Goal: Navigation & Orientation: Find specific page/section

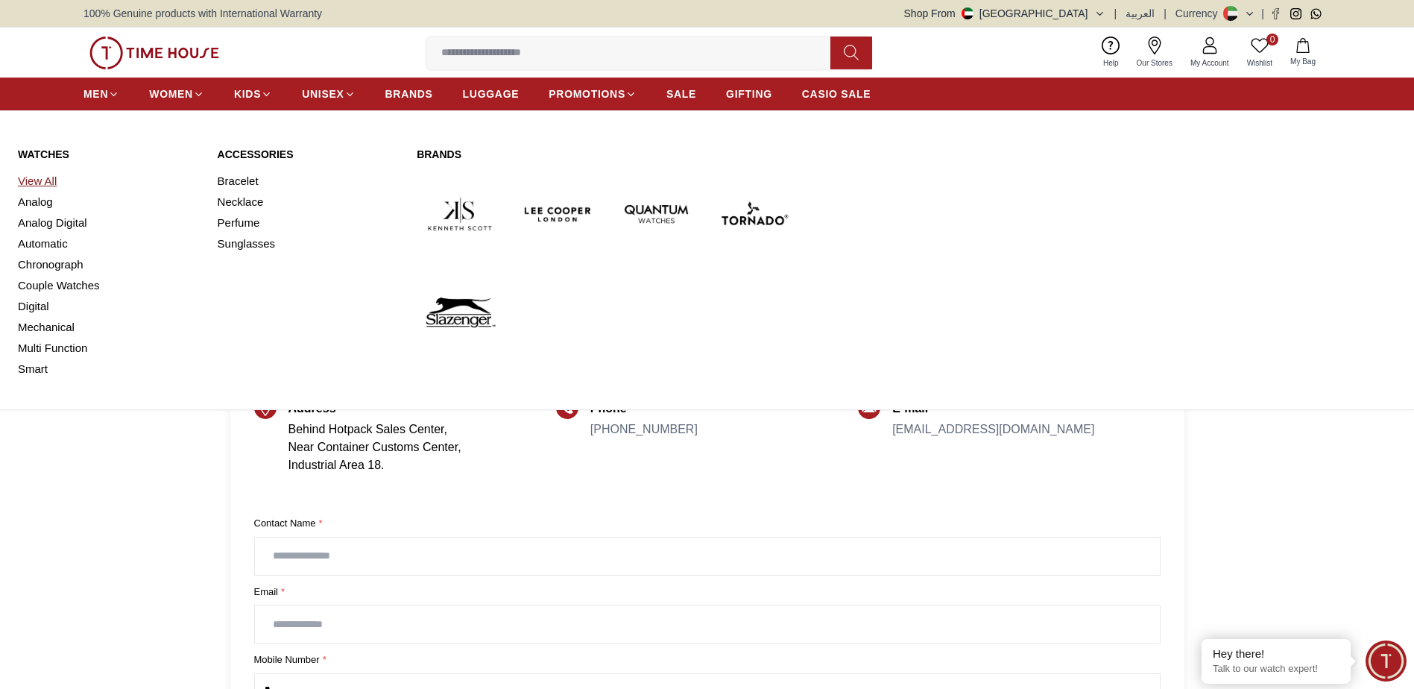
click at [33, 186] on link "View All" at bounding box center [109, 181] width 182 height 21
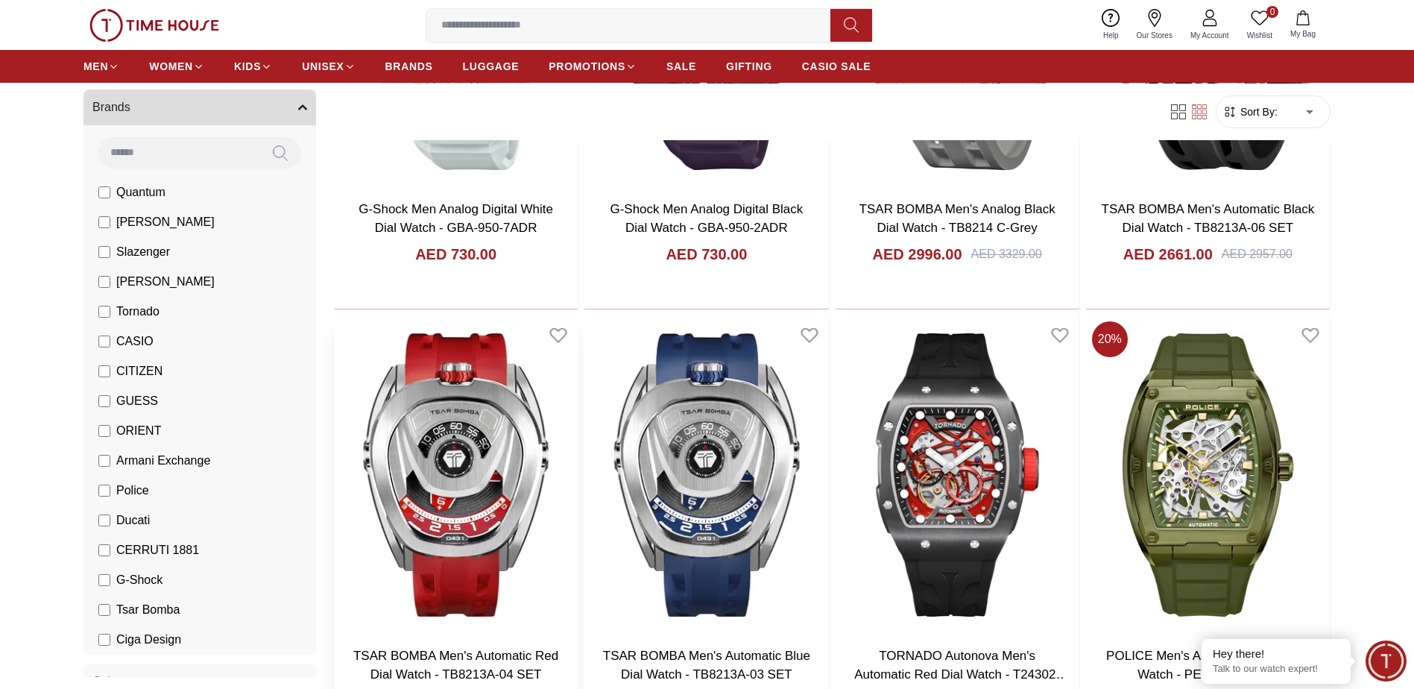
scroll to position [522, 0]
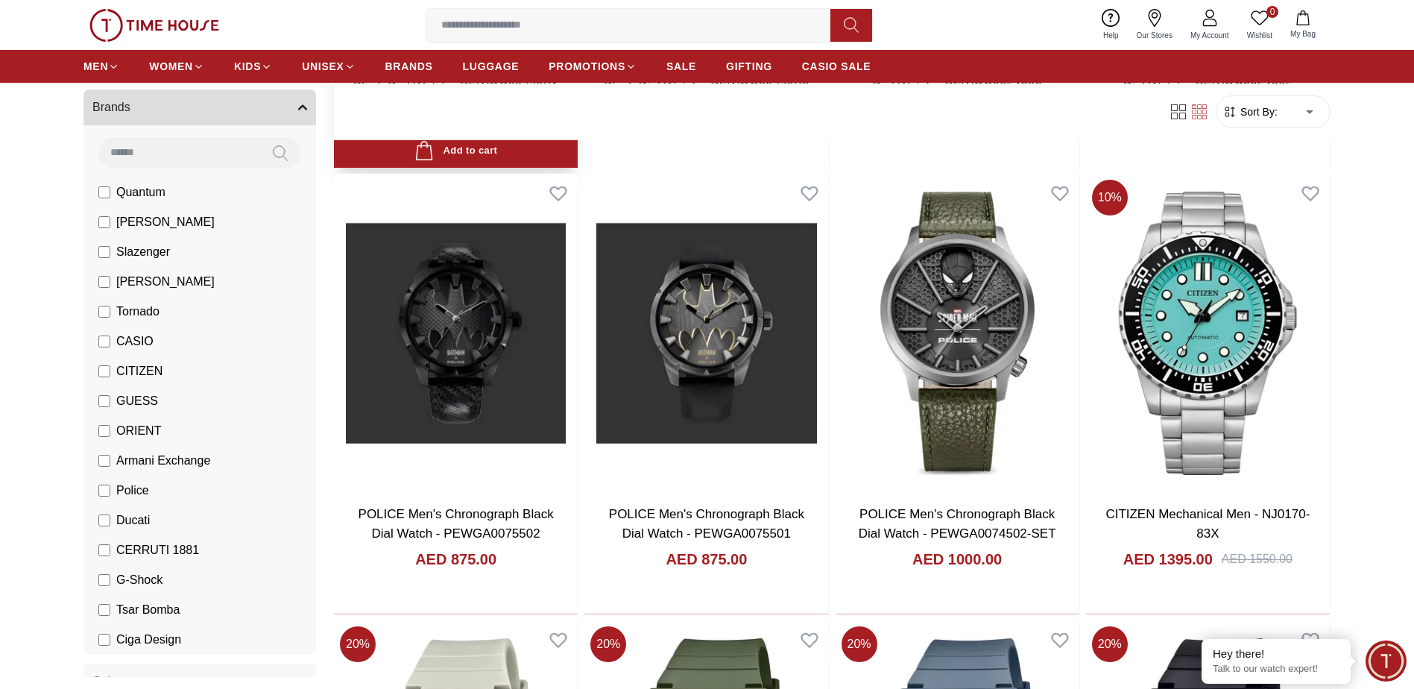
scroll to position [2758, 0]
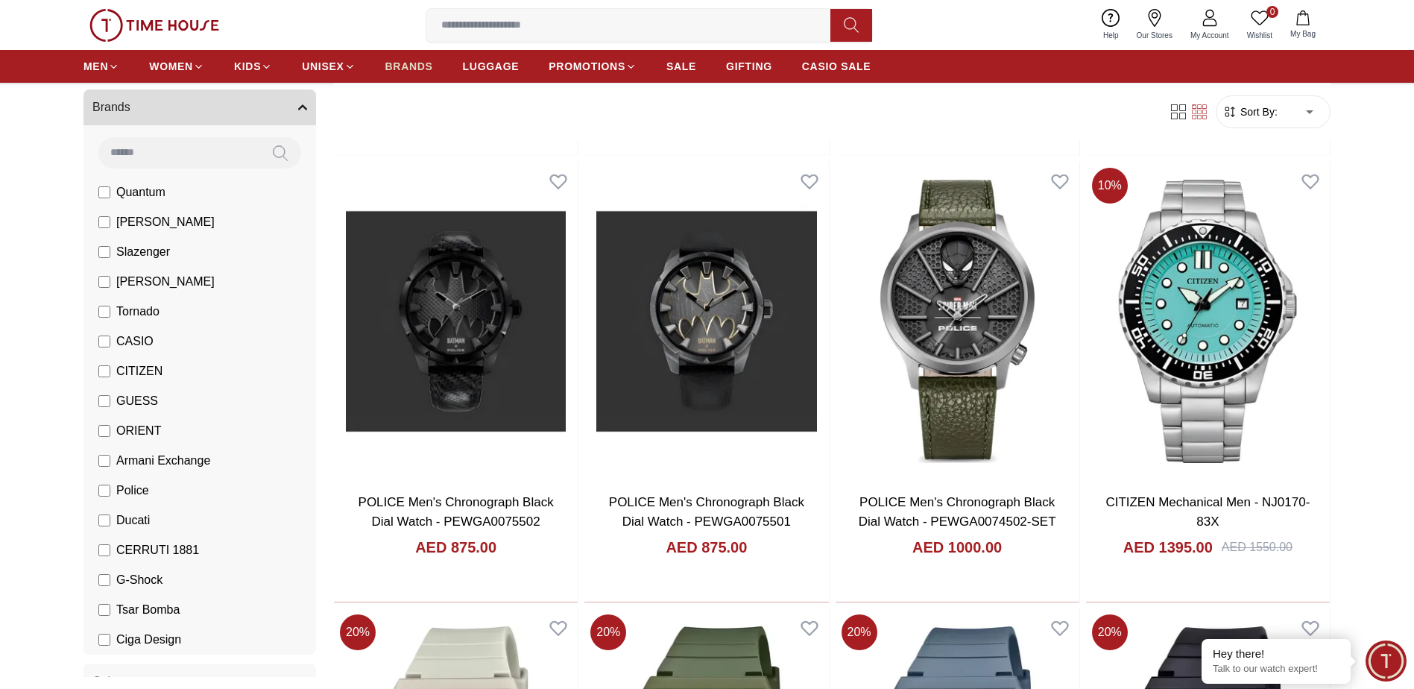
click at [421, 70] on span "BRANDS" at bounding box center [409, 66] width 48 height 15
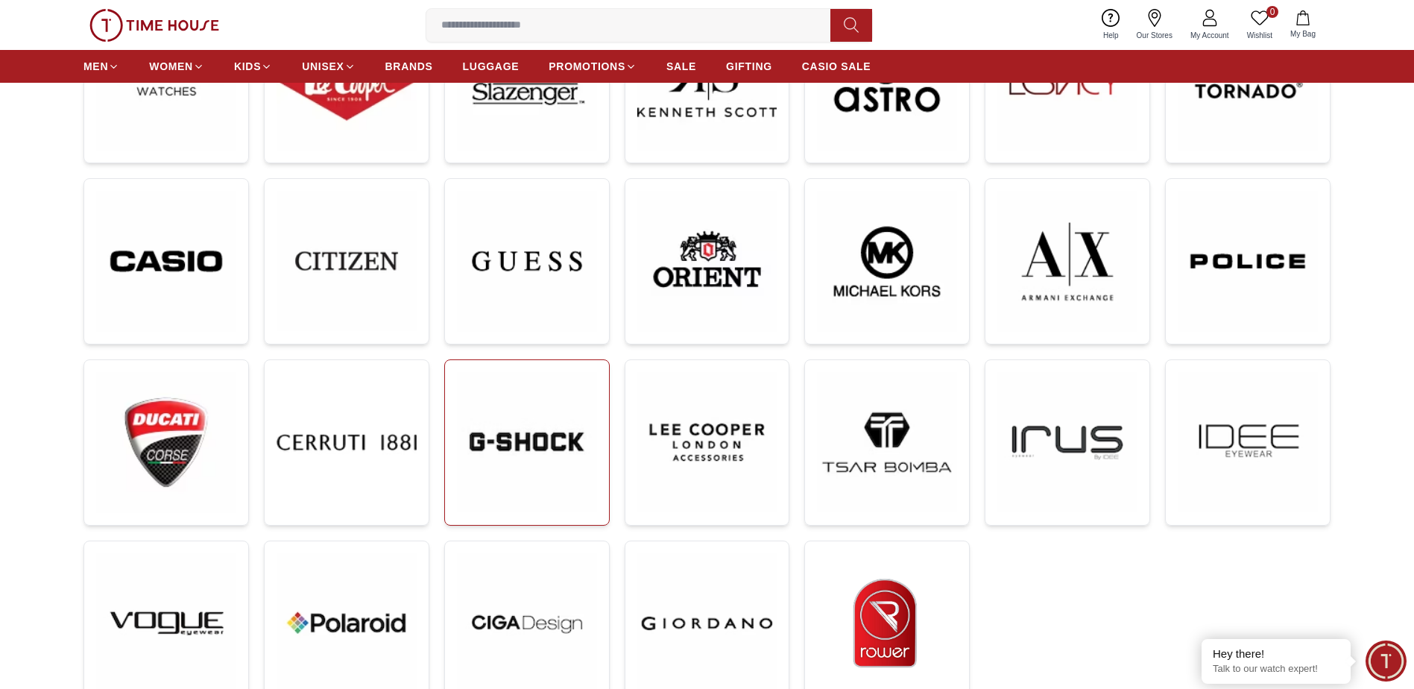
scroll to position [298, 0]
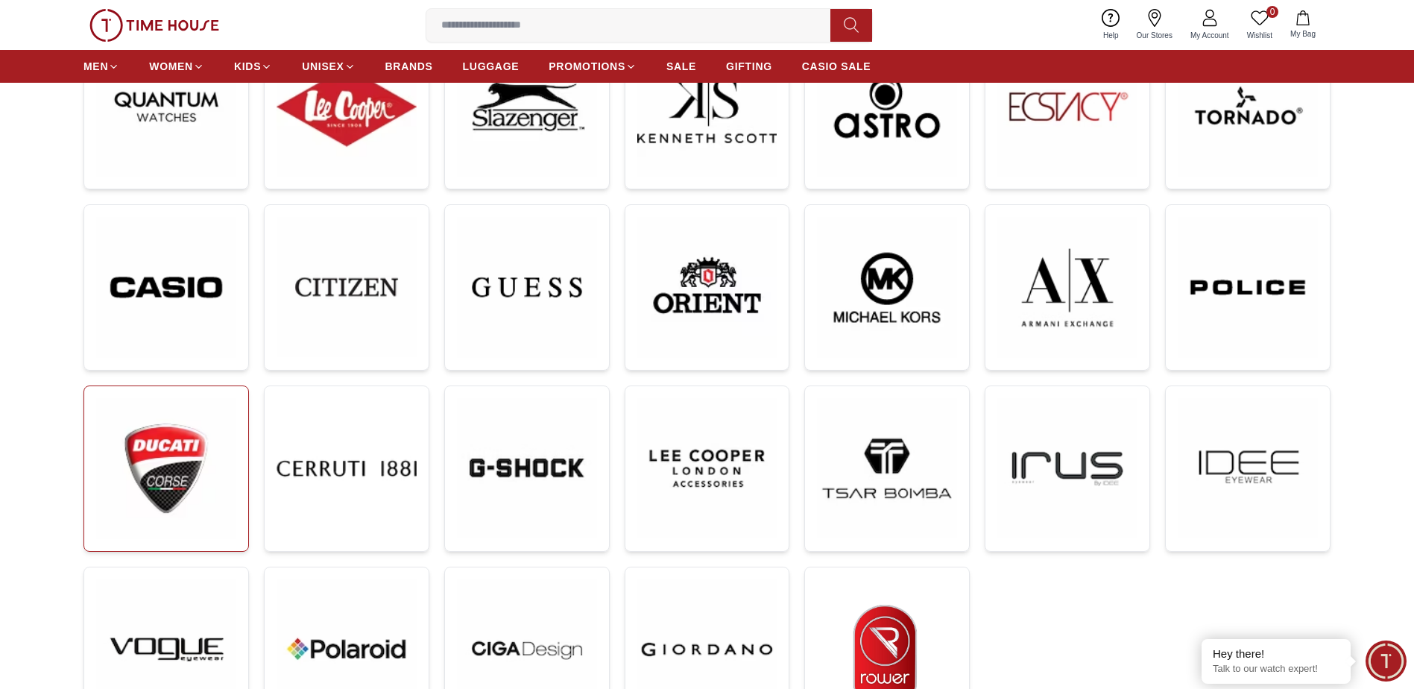
click at [149, 476] on img at bounding box center [166, 468] width 140 height 141
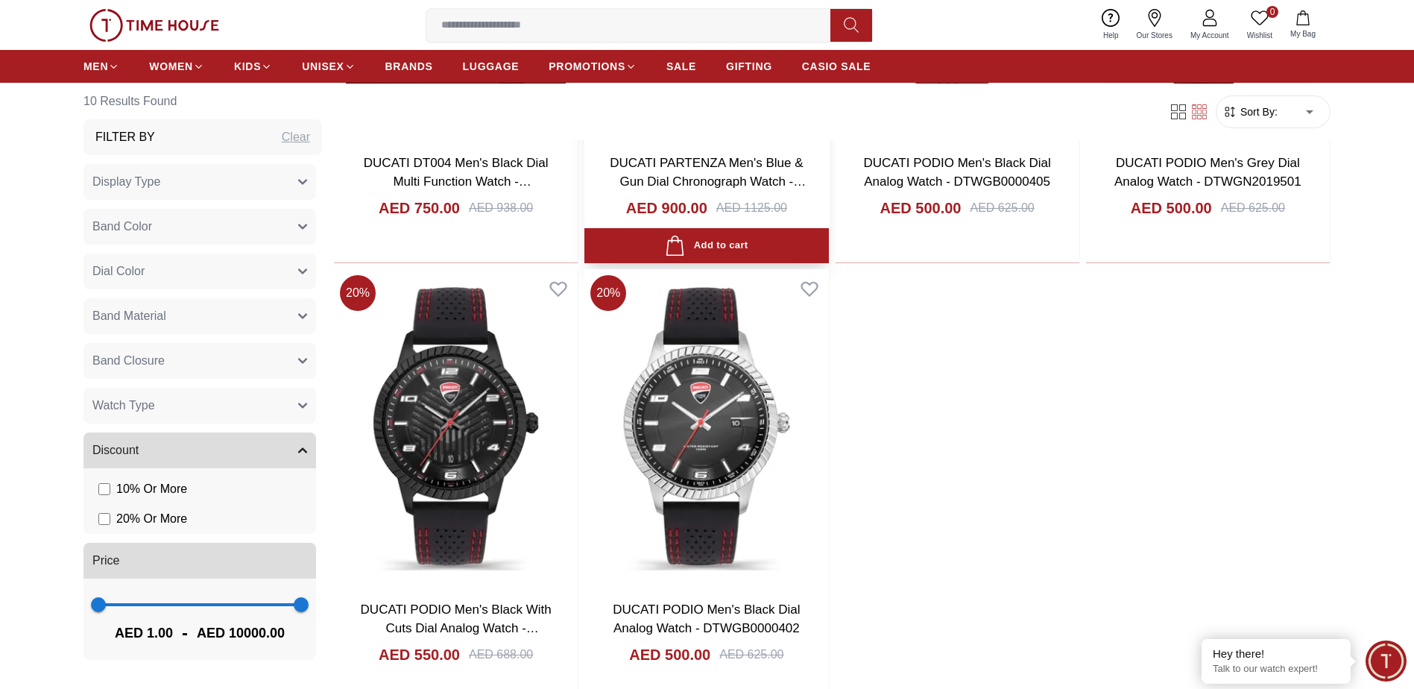
scroll to position [1491, 0]
